Goal: Task Accomplishment & Management: Use online tool/utility

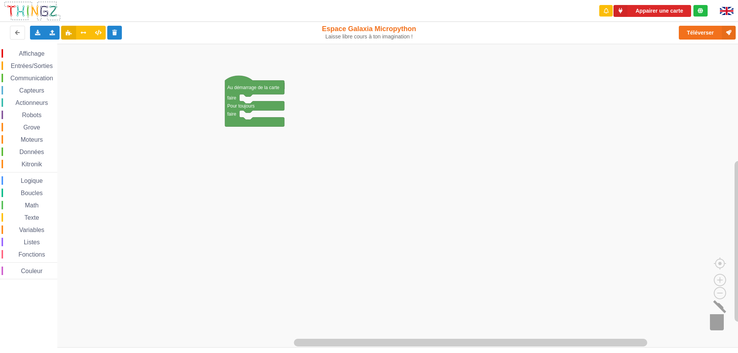
click at [721, 327] on image "Espace de travail de Blocky" at bounding box center [726, 319] width 37 height 48
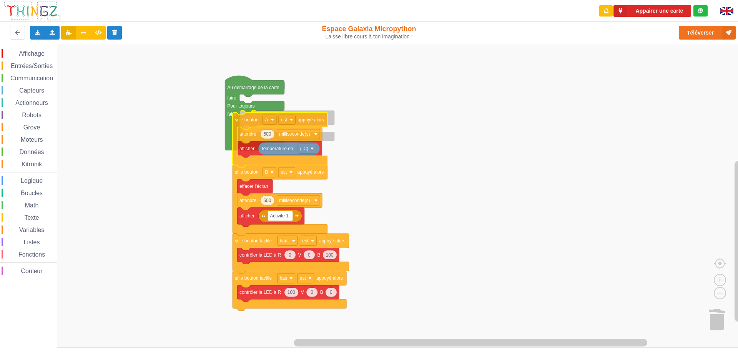
click at [252, 121] on div "Affichage Entrées/Sorties Communication Capteurs Actionneurs Robots Grove Moteu…" at bounding box center [371, 196] width 743 height 304
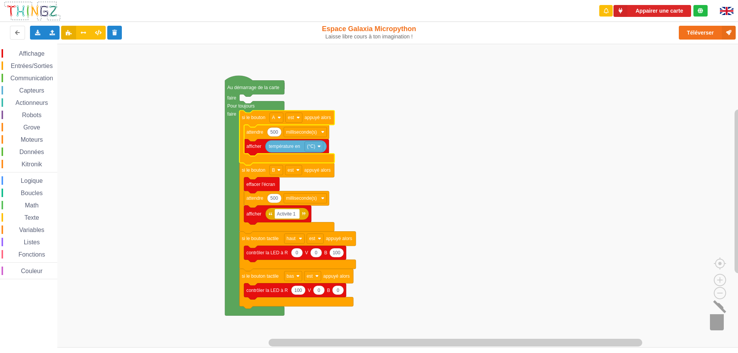
click at [715, 317] on image "Espace de travail de Blocky" at bounding box center [726, 319] width 37 height 48
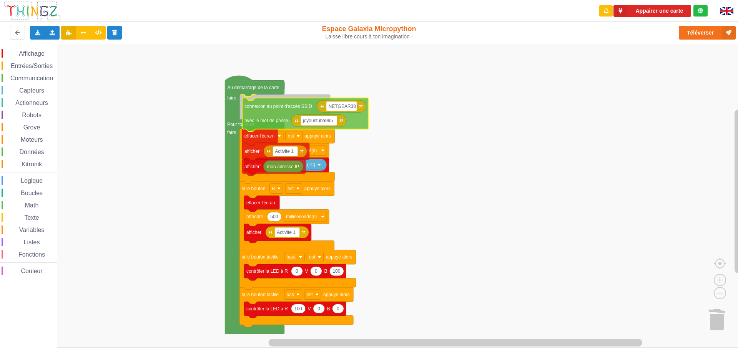
click at [258, 105] on div "Affichage Entrées/Sorties Communication Capteurs Actionneurs Robots Grove Moteu…" at bounding box center [371, 196] width 743 height 304
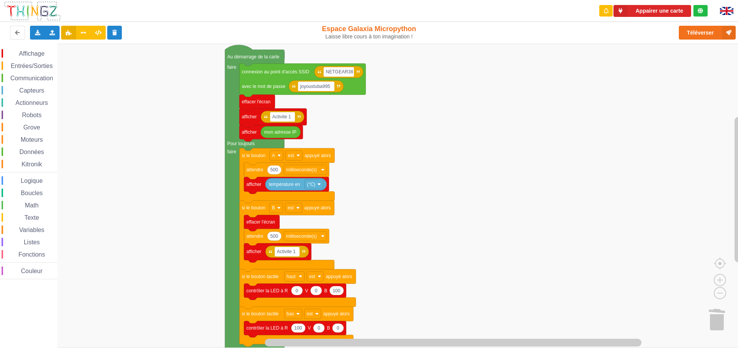
click at [455, 179] on div "Affichage Entrées/Sorties Communication Capteurs Actionneurs Robots Grove Moteu…" at bounding box center [371, 196] width 743 height 304
click at [711, 35] on button "Téléverser" at bounding box center [707, 33] width 57 height 14
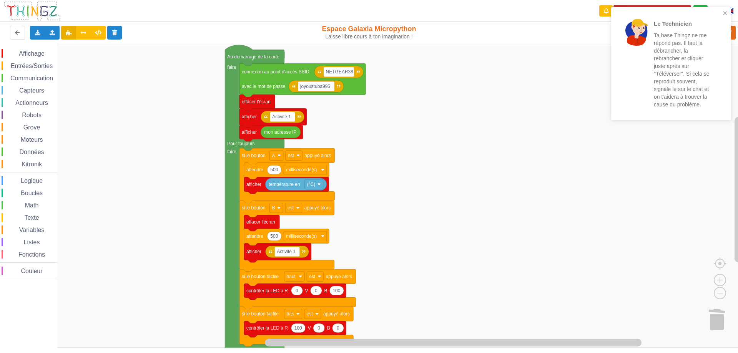
click at [571, 161] on rect "Espace de travail de Blocky" at bounding box center [371, 196] width 743 height 304
click at [611, 160] on rect "Espace de travail de Blocky" at bounding box center [371, 196] width 743 height 304
click at [725, 14] on icon "close" at bounding box center [725, 13] width 5 height 6
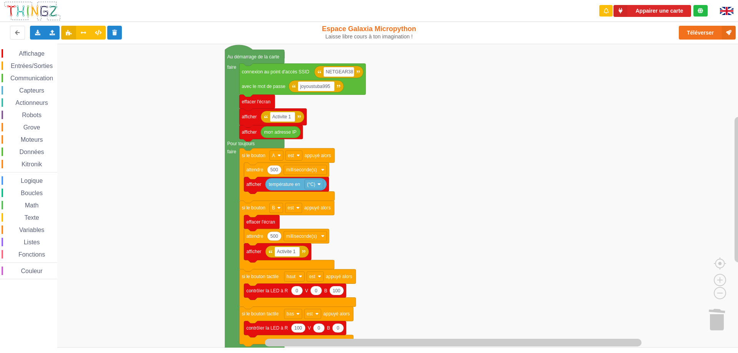
click at [700, 38] on div "Le Technicien Ta base Thingz ne me répond pas. Il faut la débrancher, la rebran…" at bounding box center [369, 171] width 749 height 353
click at [698, 31] on button "Téléverser" at bounding box center [707, 33] width 57 height 14
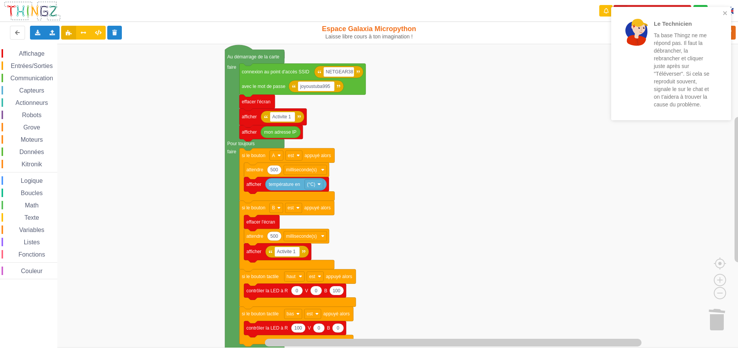
click at [527, 147] on rect "Espace de travail de Blocky" at bounding box center [371, 196] width 743 height 304
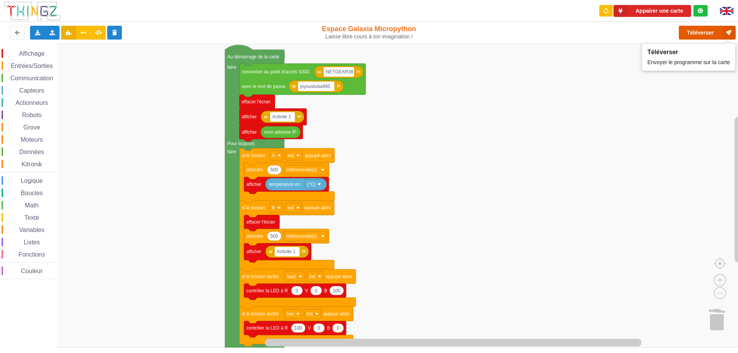
click at [703, 34] on button "Téléverser" at bounding box center [707, 33] width 57 height 14
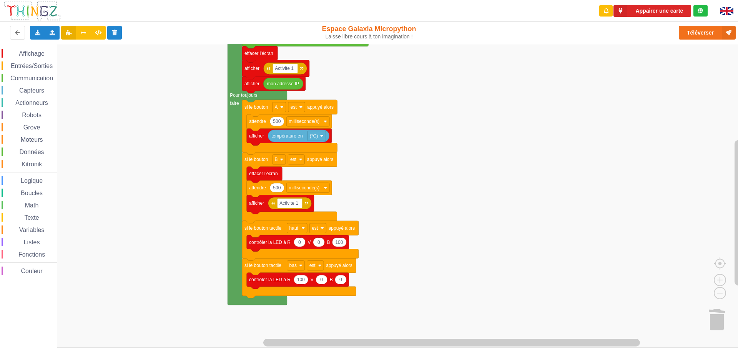
click at [415, 167] on div "Affichage Entrées/Sorties Communication Capteurs Actionneurs Robots Grove Moteu…" at bounding box center [371, 196] width 743 height 304
click at [400, 119] on rect "Espace de travail de Blocky" at bounding box center [371, 196] width 743 height 304
click at [38, 34] on icon at bounding box center [37, 32] width 7 height 5
click at [137, 140] on rect "Espace de travail de Blocky" at bounding box center [371, 196] width 743 height 304
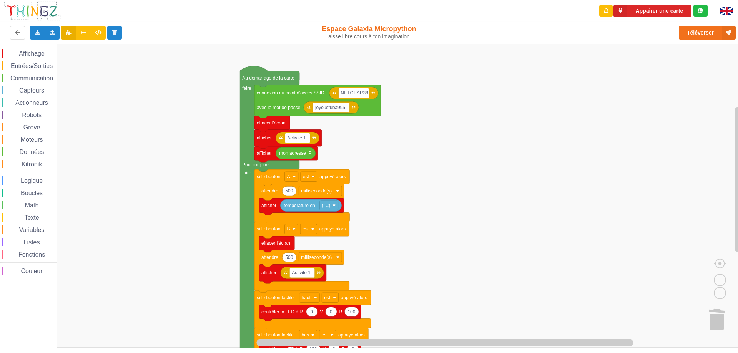
click at [184, 188] on div "Affichage Entrées/Sorties Communication Capteurs Actionneurs Robots Grove Moteu…" at bounding box center [371, 196] width 743 height 304
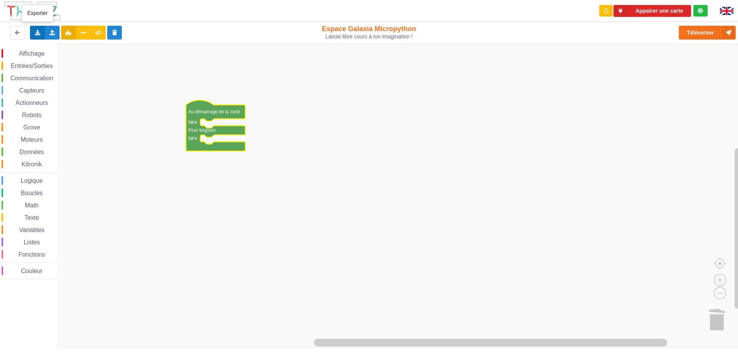
click at [38, 32] on icon at bounding box center [37, 32] width 7 height 5
click at [95, 48] on span "Exporter l'assemblage de blocs" at bounding box center [84, 47] width 75 height 6
click at [36, 33] on icon at bounding box center [37, 32] width 7 height 5
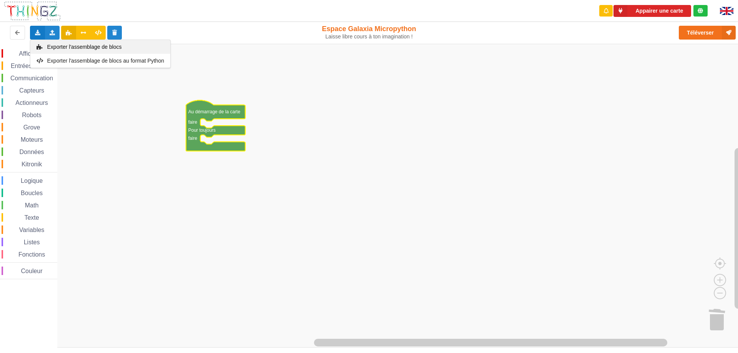
click at [100, 49] on span "Exporter l'assemblage de blocs" at bounding box center [84, 47] width 75 height 6
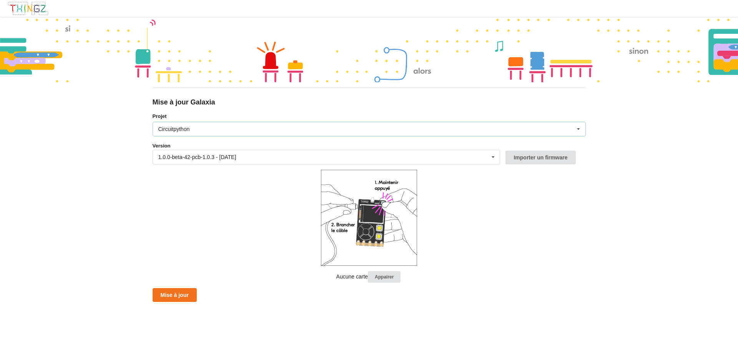
click at [165, 128] on div "Circuitpython" at bounding box center [174, 128] width 32 height 5
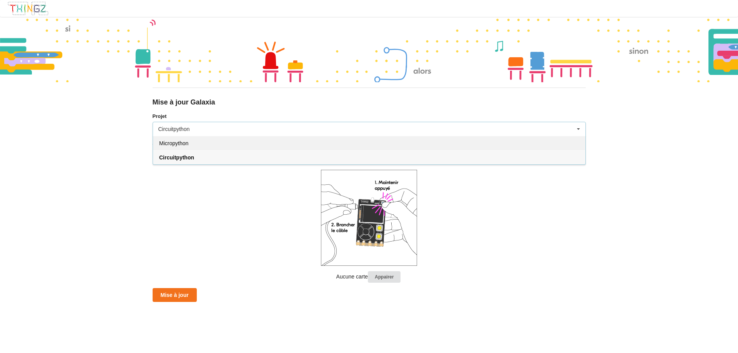
click at [166, 141] on span "Micropython" at bounding box center [173, 143] width 29 height 6
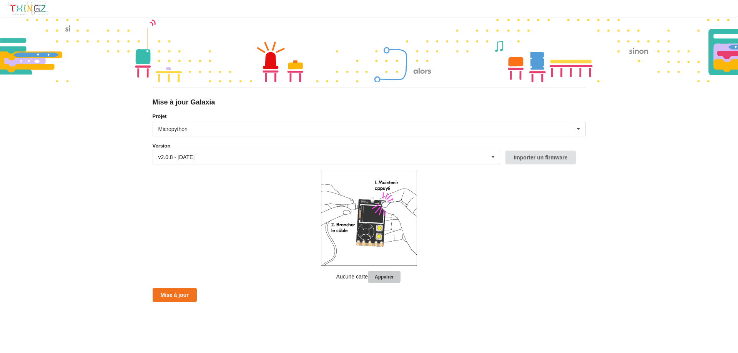
click at [387, 278] on button "Appairer" at bounding box center [384, 277] width 33 height 12
click at [171, 296] on button "Mise à jour" at bounding box center [175, 295] width 44 height 14
drag, startPoint x: 295, startPoint y: 215, endPoint x: 164, endPoint y: 10, distance: 243.5
click at [293, 214] on form "Projet Micropython Micropython Circuitpython Version v2.0.8 - 20/06/2025 v2.0.8…" at bounding box center [369, 208] width 433 height 190
